Goal: Information Seeking & Learning: Learn about a topic

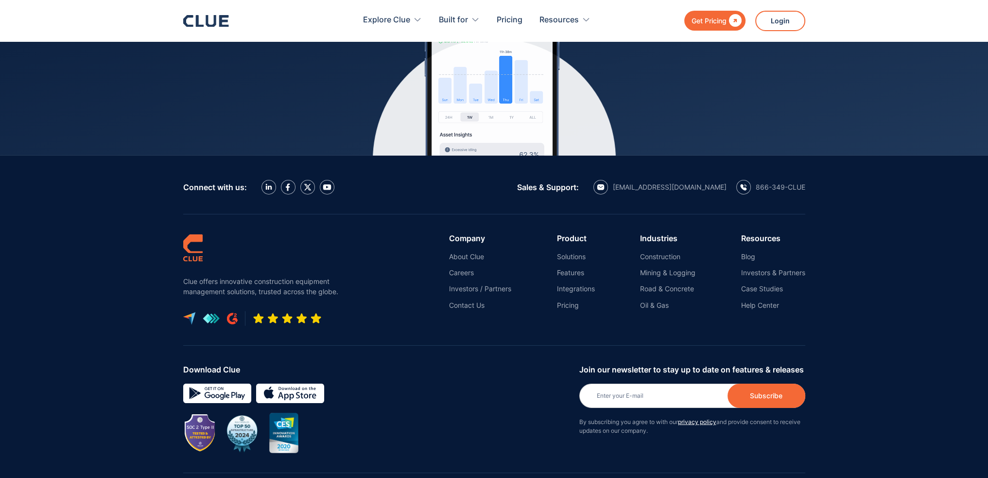
scroll to position [4327, 0]
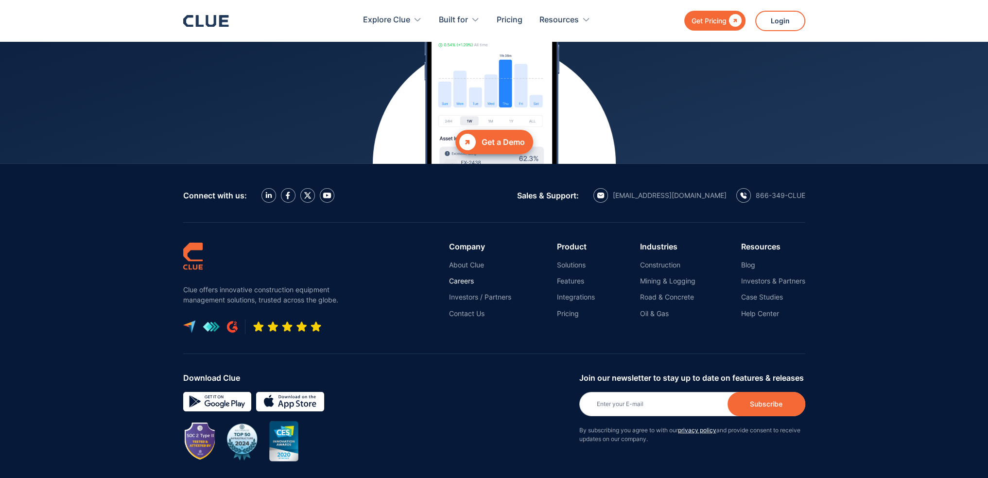
click at [466, 277] on link "Careers" at bounding box center [480, 281] width 62 height 9
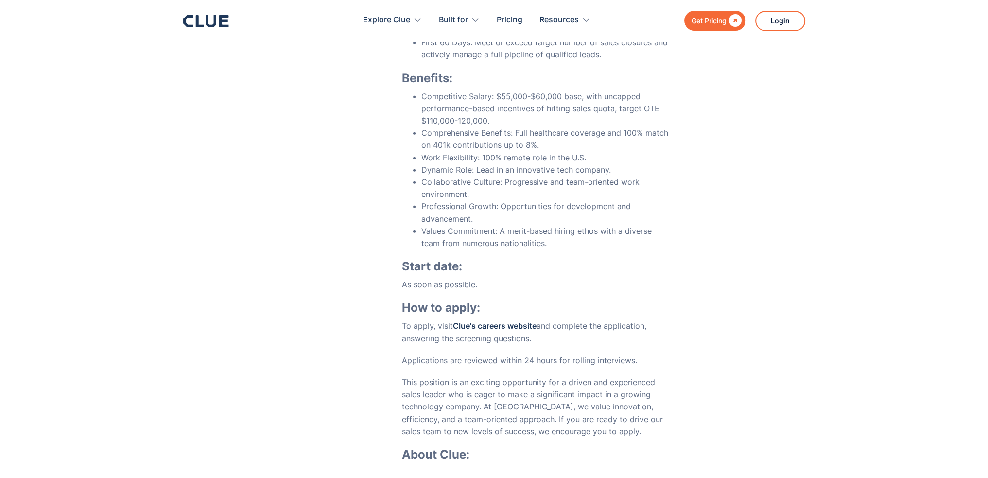
scroll to position [3395, 0]
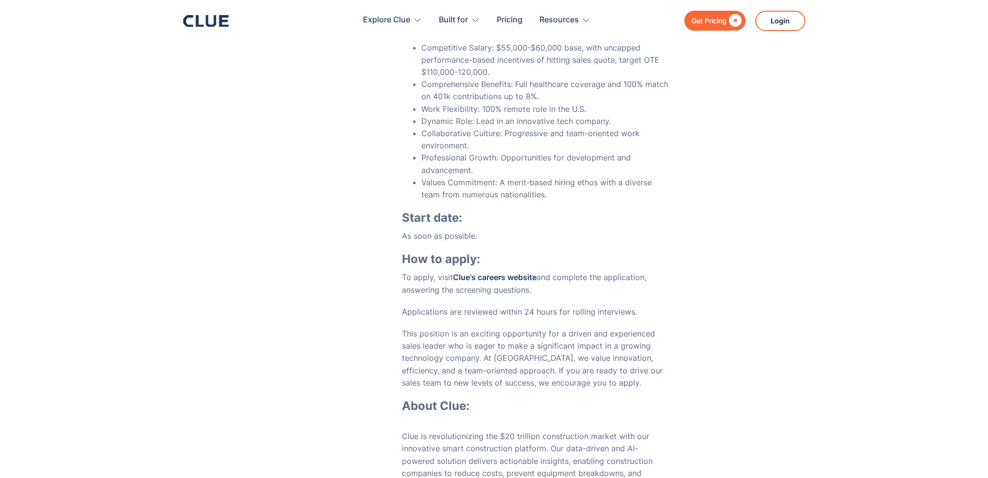
click at [523, 272] on link "Clue's careers website" at bounding box center [495, 277] width 84 height 10
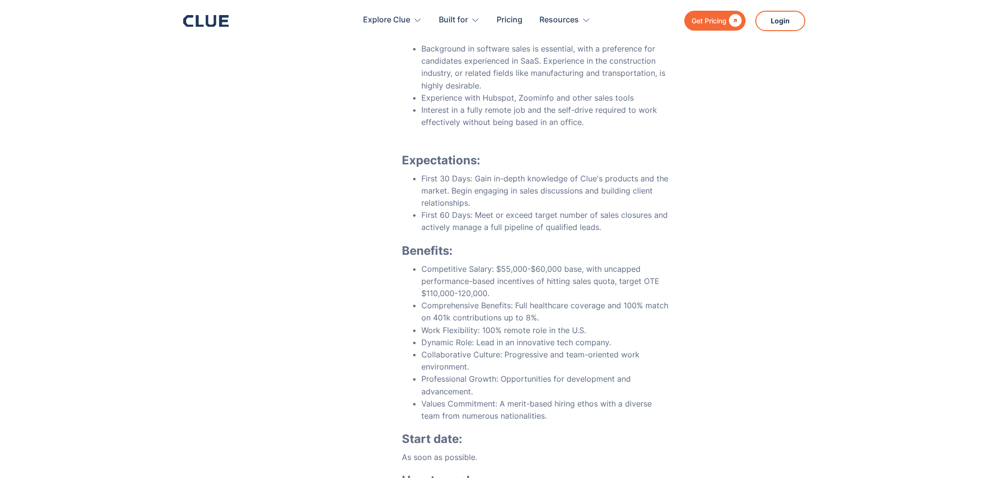
scroll to position [3245, 0]
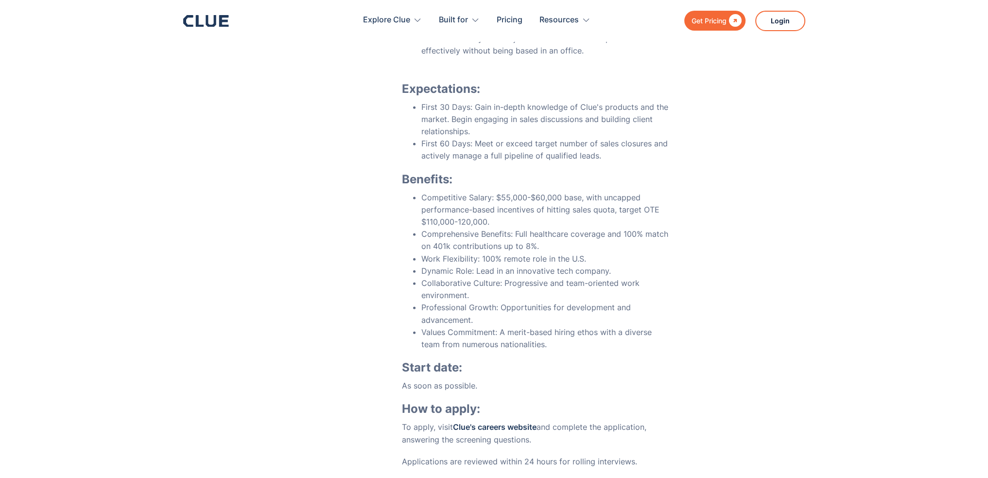
click at [209, 19] on icon at bounding box center [206, 21] width 46 height 12
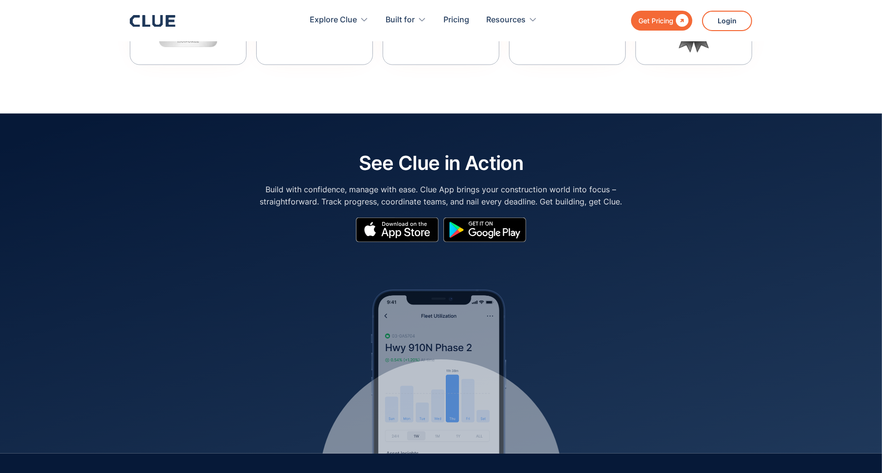
scroll to position [4369, 0]
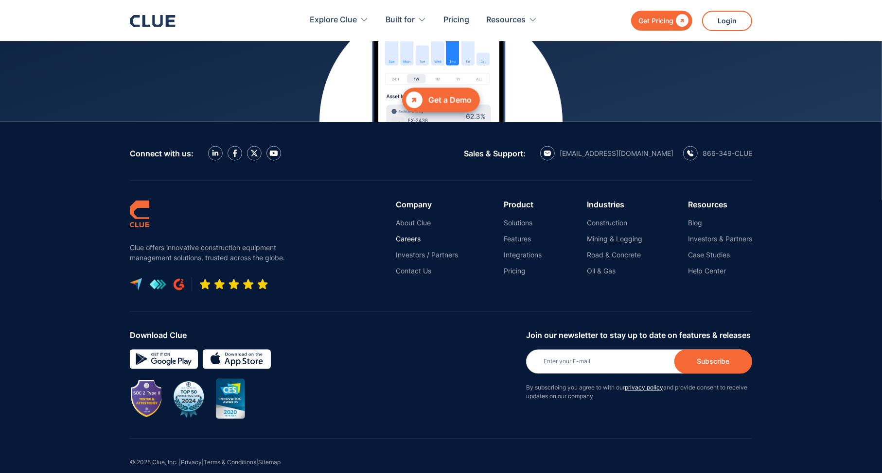
click at [418, 235] on link "Careers" at bounding box center [427, 239] width 62 height 9
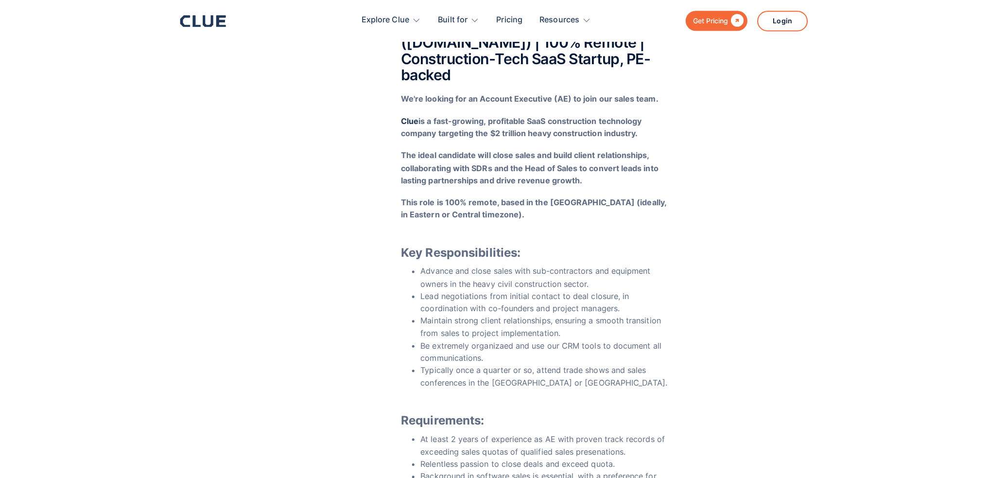
scroll to position [2819, 0]
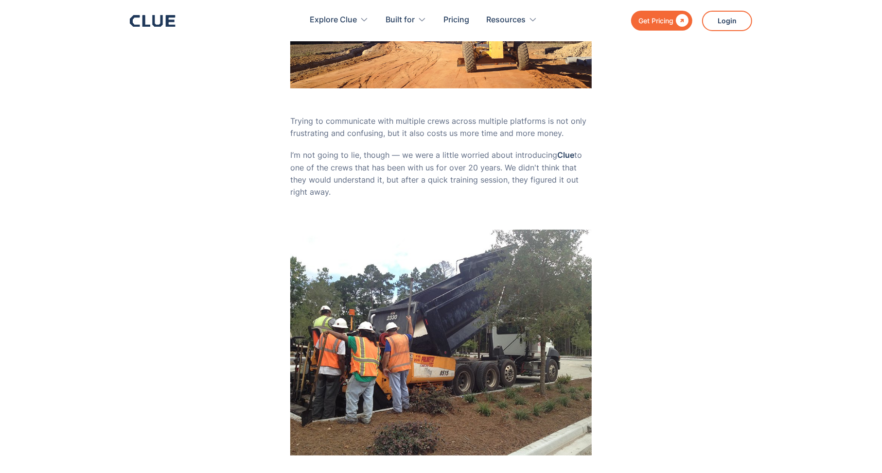
scroll to position [292, 0]
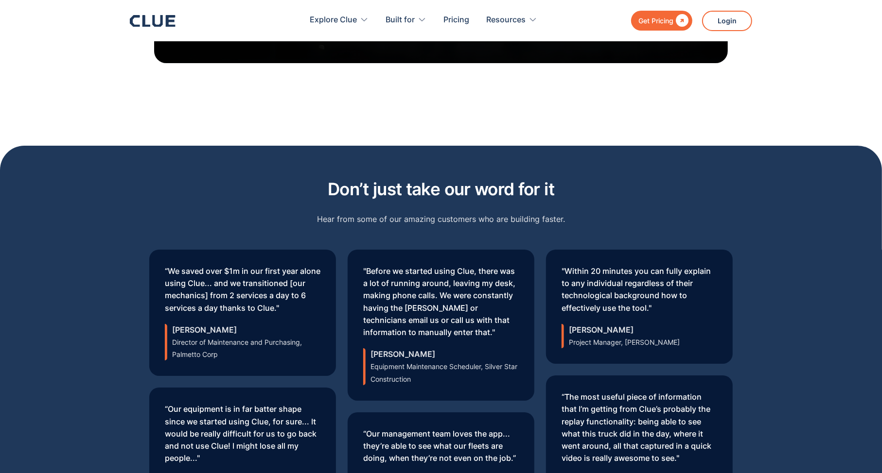
scroll to position [3160, 0]
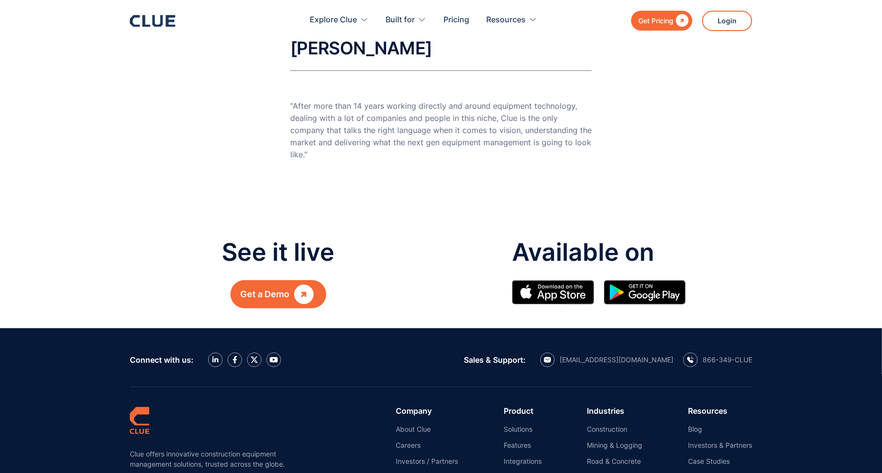
scroll to position [243, 0]
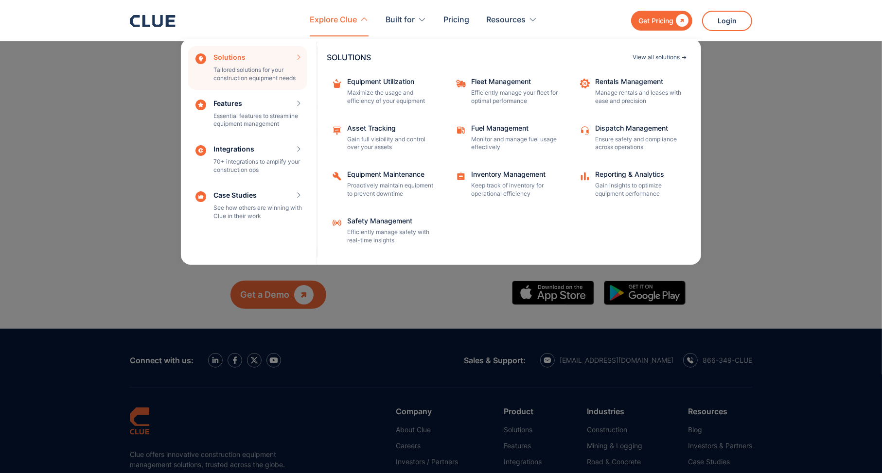
click at [648, 54] on div "View all solutions" at bounding box center [655, 57] width 47 height 6
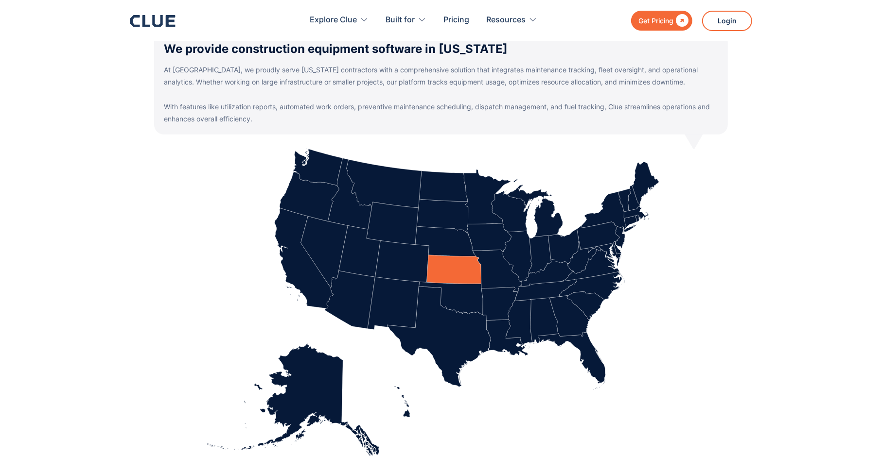
scroll to position [339, 0]
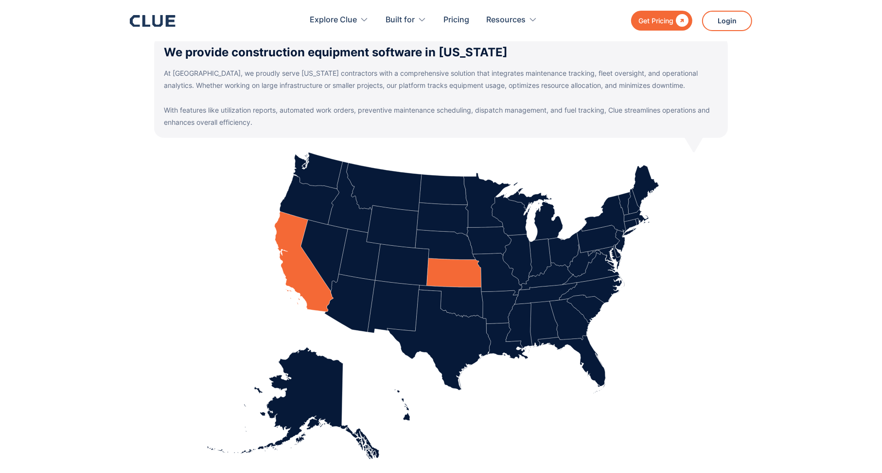
click at [284, 256] on icon at bounding box center [304, 261] width 59 height 101
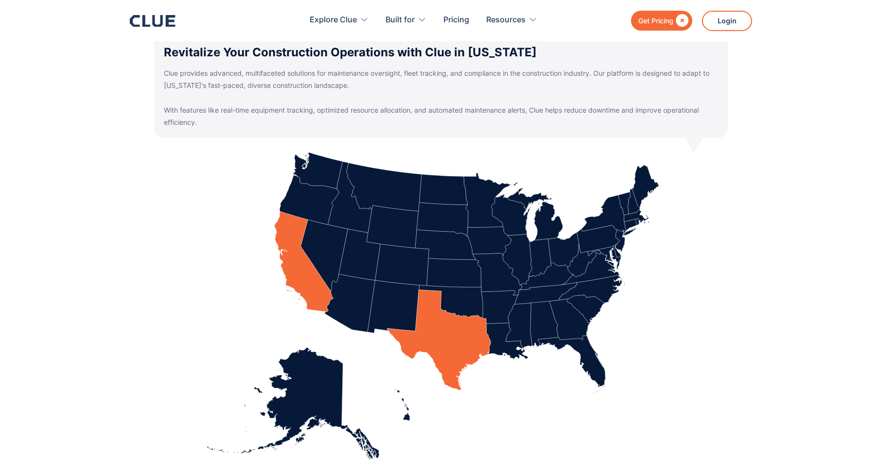
click at [435, 330] on icon at bounding box center [439, 340] width 104 height 101
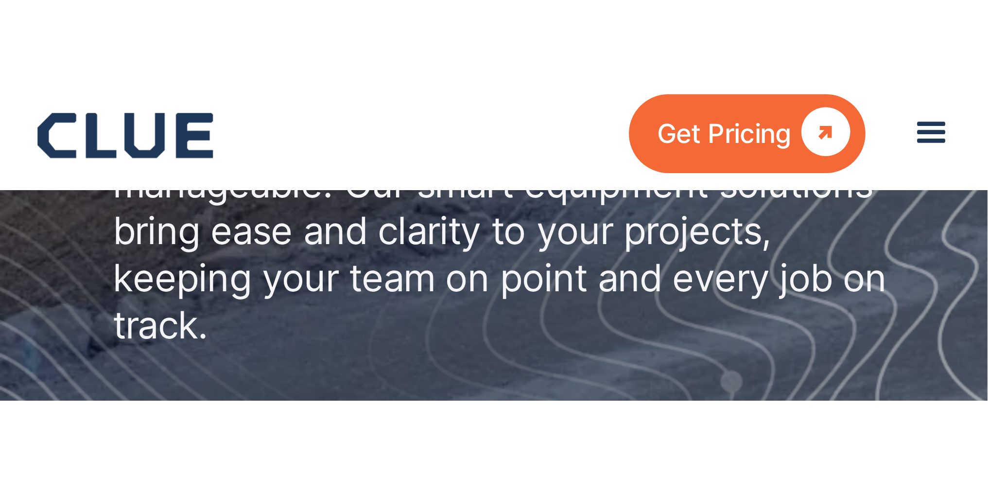
scroll to position [192, 0]
